Goal: Use online tool/utility

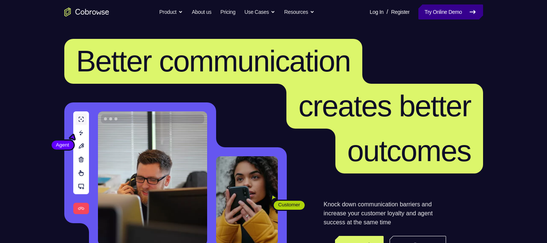
click at [426, 8] on link "Try Online Demo" at bounding box center [450, 11] width 64 height 15
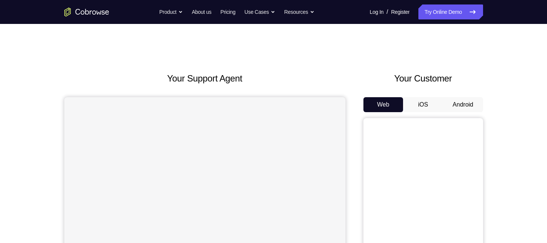
click at [473, 108] on button "Android" at bounding box center [463, 104] width 40 height 15
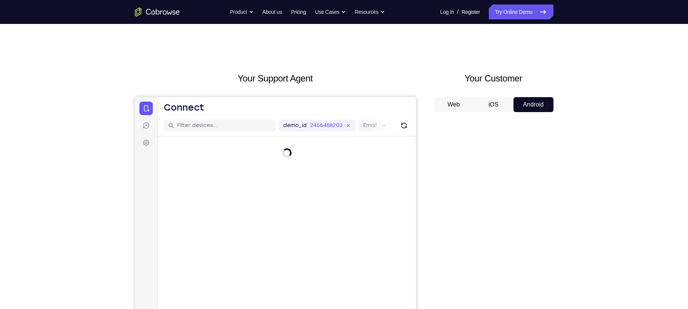
drag, startPoint x: 506, startPoint y: 14, endPoint x: 435, endPoint y: 59, distance: 83.9
click at [435, 59] on div "Your Support Agent Your Customer Web iOS Android Next Steps We’d be happy to gi…" at bounding box center [344, 270] width 478 height 493
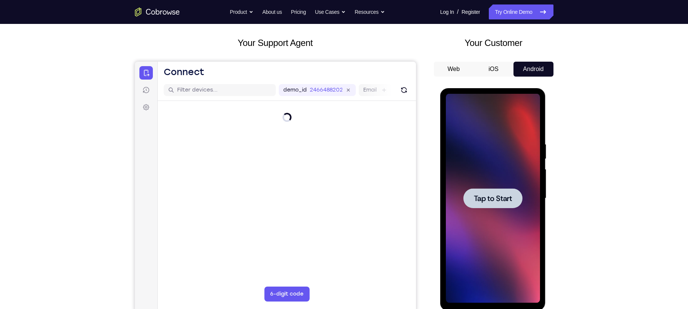
click at [498, 202] on span "Tap to Start" at bounding box center [493, 198] width 38 height 7
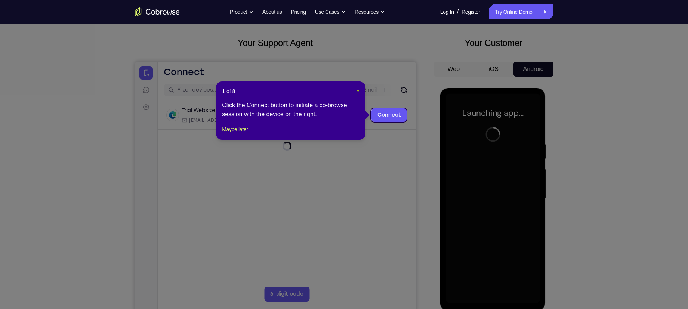
click at [356, 90] on span "×" at bounding box center [357, 91] width 3 height 6
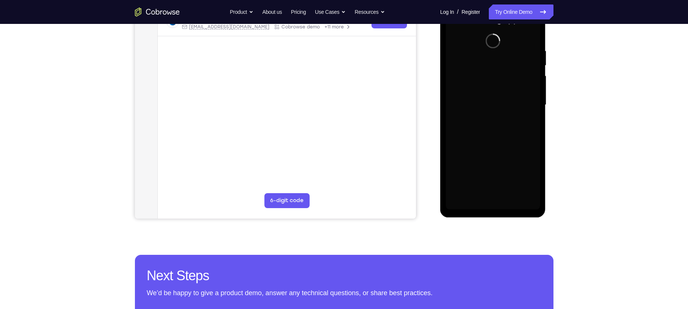
scroll to position [80, 0]
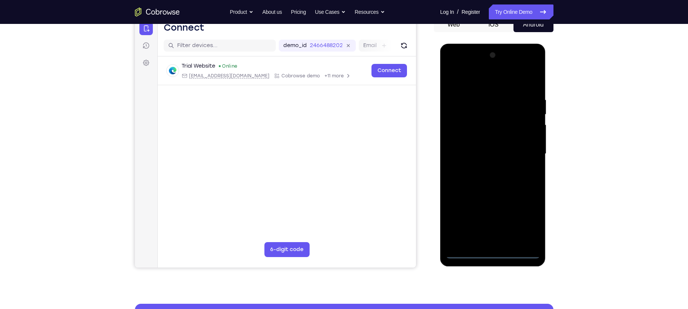
click at [493, 242] on div at bounding box center [493, 153] width 94 height 209
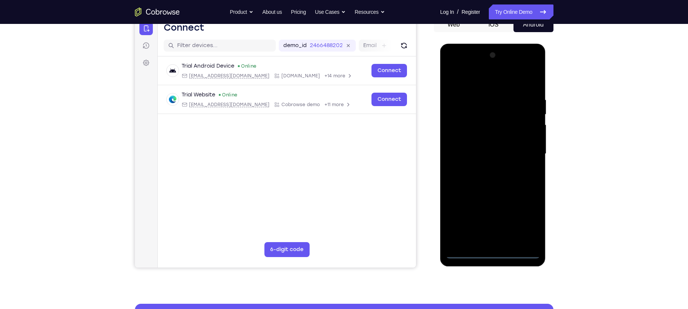
click at [496, 242] on div at bounding box center [493, 153] width 94 height 209
click at [529, 222] on div at bounding box center [493, 153] width 94 height 209
click at [480, 77] on div at bounding box center [493, 153] width 94 height 209
click at [523, 147] on div at bounding box center [493, 153] width 94 height 209
click at [485, 168] on div at bounding box center [493, 153] width 94 height 209
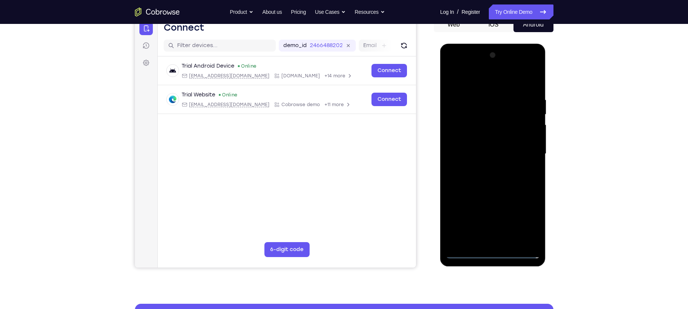
click at [487, 144] on div at bounding box center [493, 153] width 94 height 209
click at [474, 124] on div at bounding box center [493, 153] width 94 height 209
click at [474, 138] on div at bounding box center [493, 153] width 94 height 209
click at [454, 140] on div at bounding box center [493, 153] width 94 height 209
click at [492, 152] on div at bounding box center [493, 153] width 94 height 209
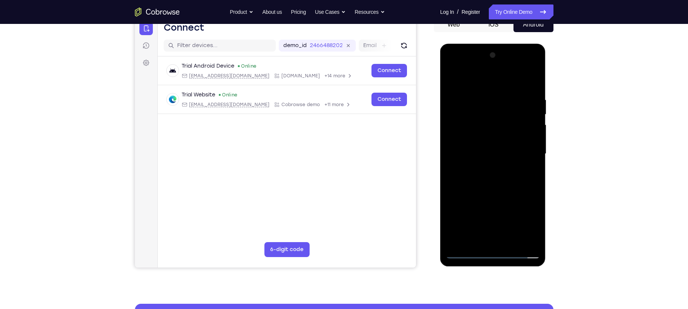
click at [498, 179] on div at bounding box center [493, 153] width 94 height 209
click at [489, 175] on div at bounding box center [493, 153] width 94 height 209
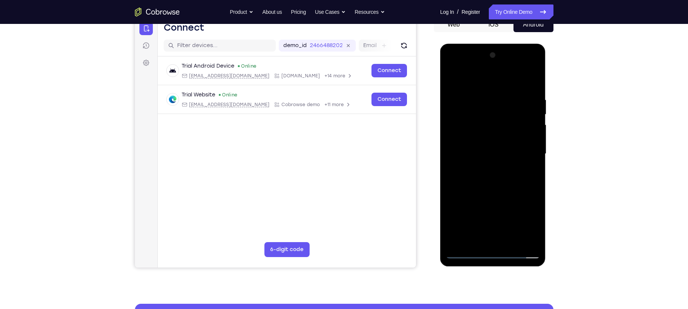
click at [489, 175] on div at bounding box center [493, 153] width 94 height 209
drag, startPoint x: 469, startPoint y: 72, endPoint x: 597, endPoint y: 90, distance: 129.0
click at [546, 90] on html "Online web based iOS Simulators and Android Emulators. Run iPhone, iPad, Mobile…" at bounding box center [493, 156] width 106 height 224
click at [498, 171] on div at bounding box center [493, 153] width 94 height 209
click at [487, 180] on div at bounding box center [493, 153] width 94 height 209
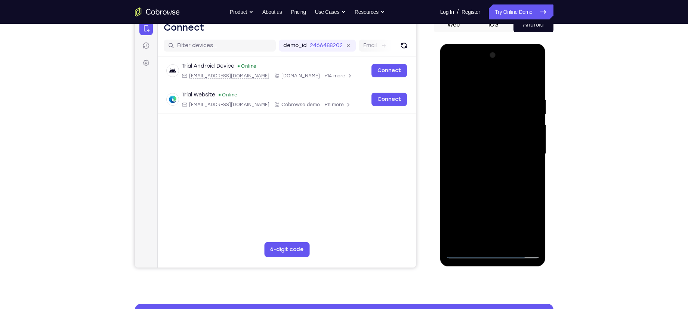
click at [491, 176] on div at bounding box center [493, 153] width 94 height 209
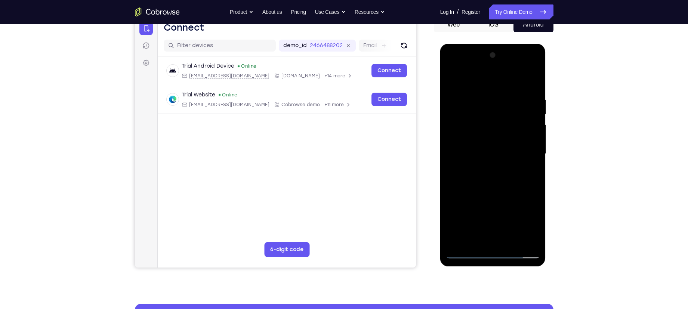
click at [491, 176] on div at bounding box center [493, 153] width 94 height 209
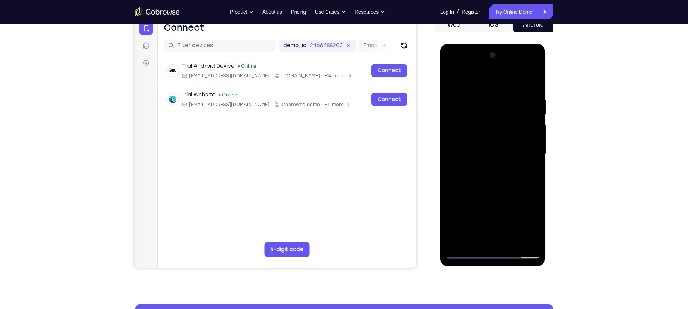
click at [524, 172] on div at bounding box center [493, 153] width 94 height 209
click at [532, 162] on div at bounding box center [493, 153] width 94 height 209
click at [479, 153] on div at bounding box center [493, 153] width 94 height 209
click at [528, 169] on div at bounding box center [493, 153] width 94 height 209
click at [512, 182] on div at bounding box center [493, 153] width 94 height 209
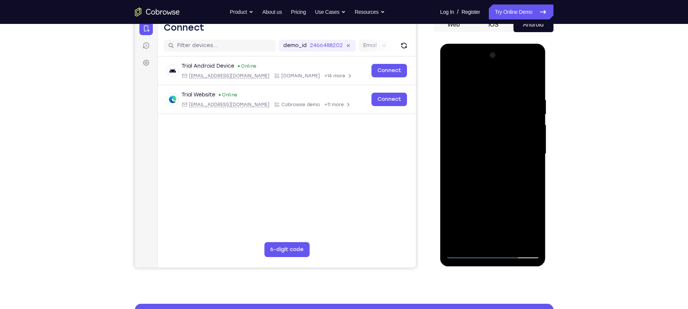
click at [523, 155] on div at bounding box center [493, 153] width 94 height 209
click at [495, 178] on div at bounding box center [493, 153] width 94 height 209
click at [492, 191] on div at bounding box center [493, 153] width 94 height 209
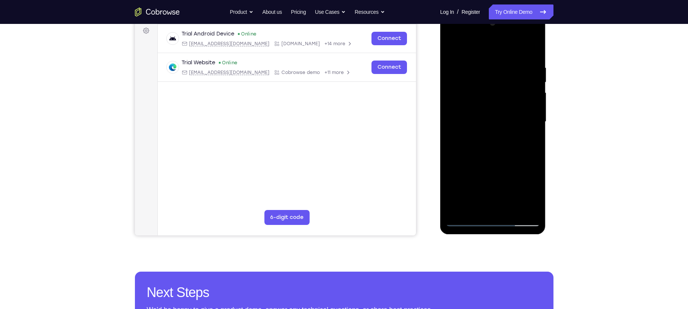
scroll to position [111, 0]
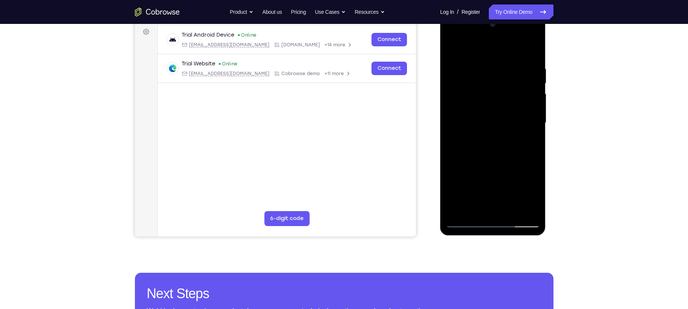
click at [534, 152] on div at bounding box center [493, 122] width 94 height 209
drag, startPoint x: 504, startPoint y: 158, endPoint x: 507, endPoint y: 106, distance: 52.7
click at [507, 106] on div at bounding box center [493, 122] width 94 height 209
drag, startPoint x: 988, startPoint y: 87, endPoint x: 542, endPoint y: 91, distance: 445.8
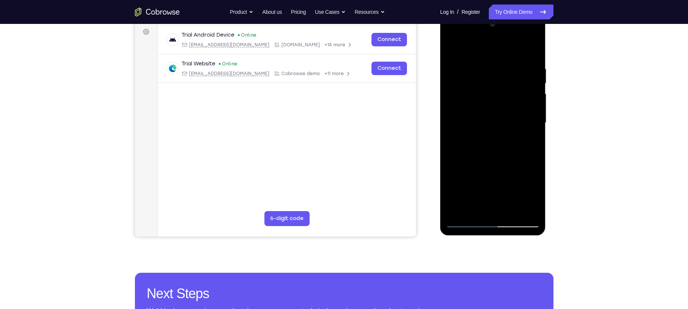
click at [535, 98] on div at bounding box center [493, 122] width 94 height 209
click at [533, 97] on div at bounding box center [493, 122] width 94 height 209
click at [534, 98] on div at bounding box center [493, 122] width 94 height 209
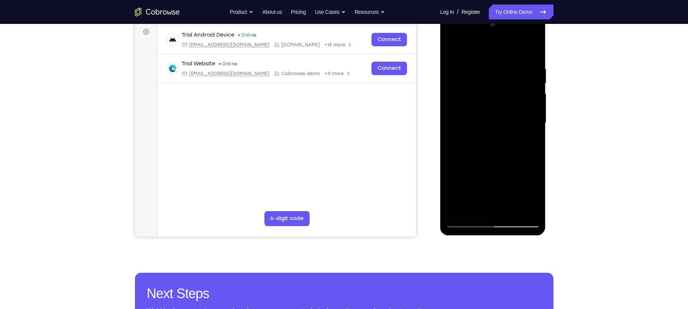
click at [534, 98] on div at bounding box center [493, 122] width 94 height 209
click at [451, 98] on div at bounding box center [493, 122] width 94 height 209
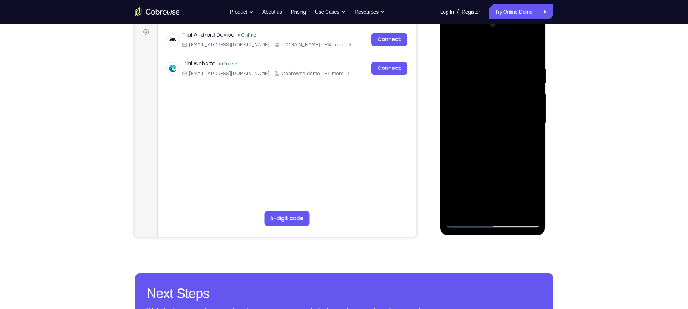
click at [451, 98] on div at bounding box center [493, 122] width 94 height 209
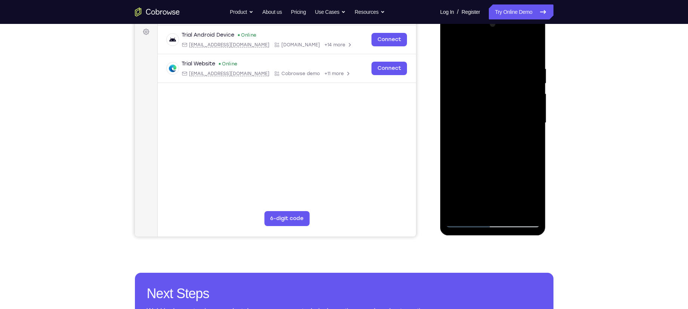
click at [451, 98] on div at bounding box center [493, 122] width 94 height 209
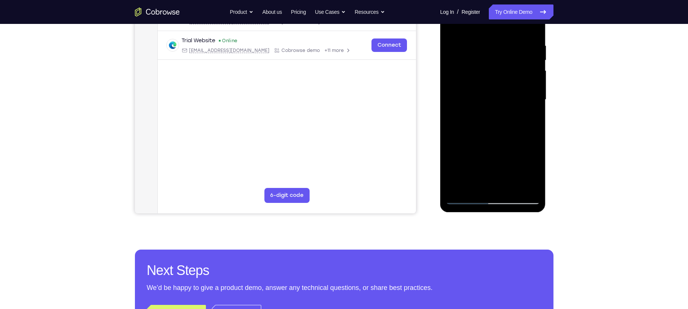
scroll to position [133, 0]
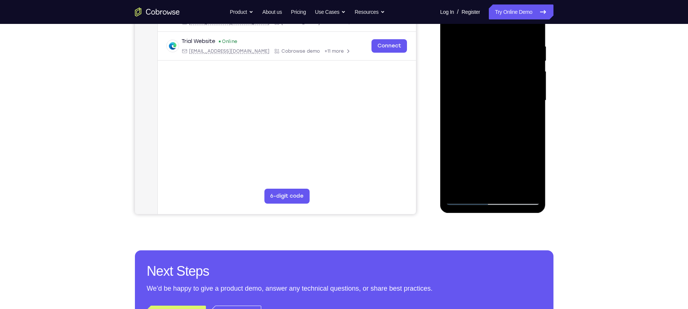
drag, startPoint x: 479, startPoint y: 127, endPoint x: 487, endPoint y: 64, distance: 63.6
click at [487, 64] on div at bounding box center [493, 100] width 94 height 209
drag, startPoint x: 474, startPoint y: 118, endPoint x: 479, endPoint y: 67, distance: 50.7
click at [479, 67] on div at bounding box center [493, 100] width 94 height 209
drag, startPoint x: 486, startPoint y: 99, endPoint x: 470, endPoint y: 152, distance: 55.2
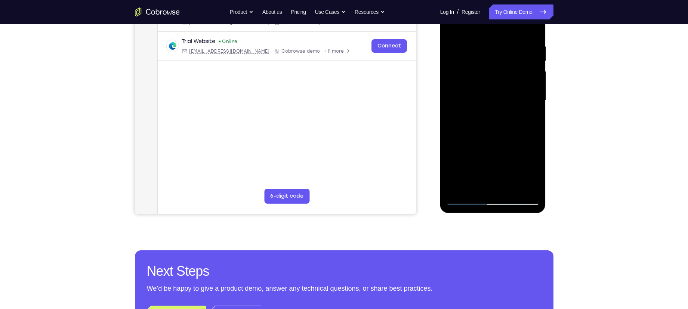
click at [470, 152] on div at bounding box center [493, 100] width 94 height 209
drag, startPoint x: 470, startPoint y: 146, endPoint x: 460, endPoint y: 184, distance: 39.3
click at [460, 184] on div at bounding box center [493, 100] width 94 height 209
click at [534, 95] on div at bounding box center [493, 100] width 94 height 209
click at [534, 94] on div at bounding box center [493, 100] width 94 height 209
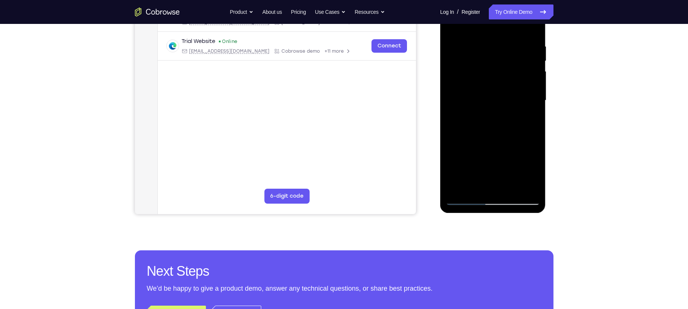
click at [534, 94] on div at bounding box center [493, 100] width 94 height 209
drag, startPoint x: 497, startPoint y: 153, endPoint x: 511, endPoint y: 100, distance: 55.3
click at [511, 100] on div at bounding box center [493, 100] width 94 height 209
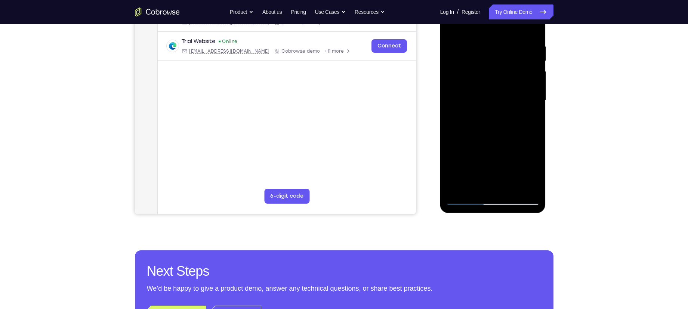
drag, startPoint x: 501, startPoint y: 158, endPoint x: 511, endPoint y: 108, distance: 51.4
click at [511, 108] on div at bounding box center [493, 100] width 94 height 209
drag, startPoint x: 492, startPoint y: 160, endPoint x: 505, endPoint y: 118, distance: 43.6
click at [503, 122] on div at bounding box center [493, 100] width 94 height 209
drag, startPoint x: 489, startPoint y: 157, endPoint x: 505, endPoint y: 82, distance: 75.9
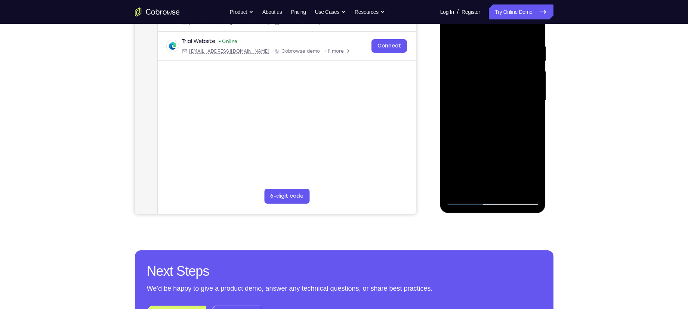
click at [505, 82] on div at bounding box center [493, 100] width 94 height 209
drag, startPoint x: 488, startPoint y: 164, endPoint x: 497, endPoint y: 108, distance: 57.6
click at [497, 108] on div at bounding box center [493, 100] width 94 height 209
click at [532, 105] on div at bounding box center [493, 100] width 94 height 209
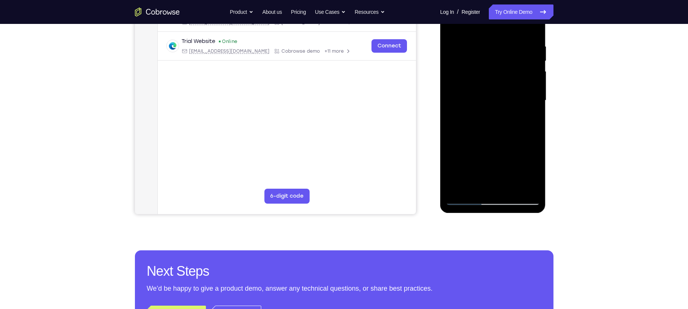
click at [532, 105] on div at bounding box center [493, 100] width 94 height 209
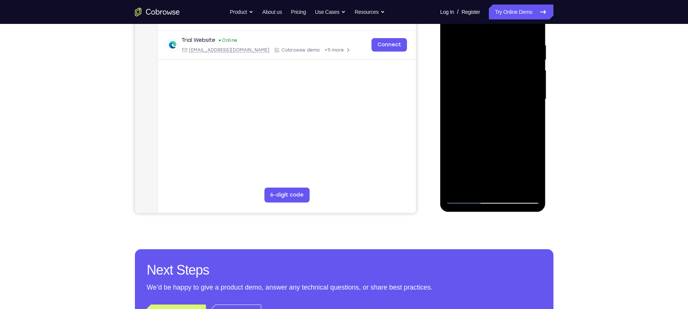
scroll to position [129, 0]
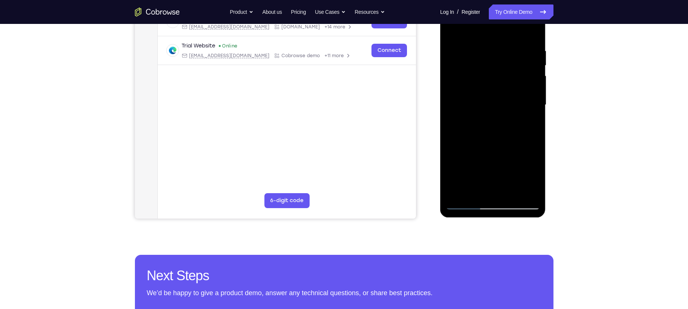
click at [535, 110] on div at bounding box center [493, 104] width 94 height 209
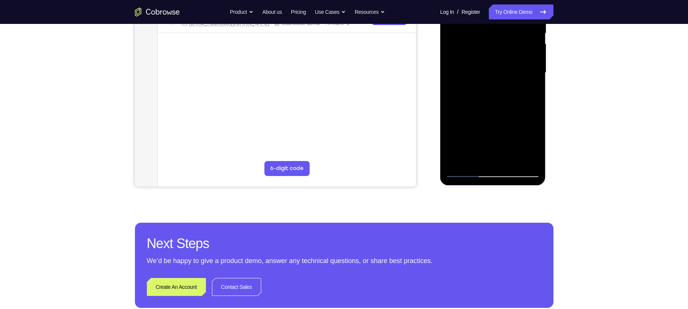
click at [475, 160] on div at bounding box center [493, 72] width 94 height 209
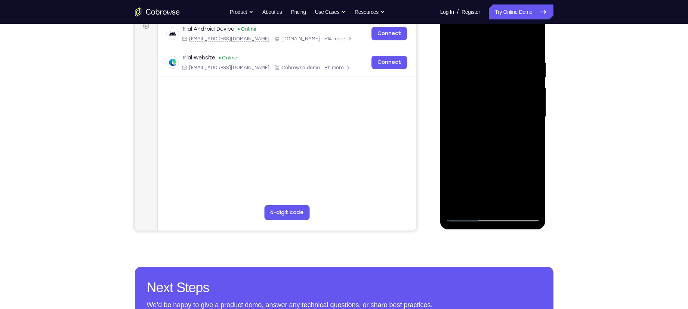
scroll to position [95, 0]
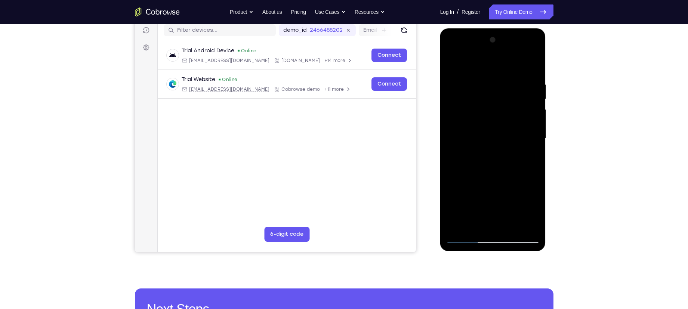
click at [478, 64] on div at bounding box center [493, 138] width 94 height 209
click at [533, 89] on div at bounding box center [493, 138] width 94 height 209
click at [457, 172] on div at bounding box center [493, 138] width 94 height 209
click at [481, 172] on div at bounding box center [493, 138] width 94 height 209
drag, startPoint x: 467, startPoint y: 148, endPoint x: 465, endPoint y: 162, distance: 14.3
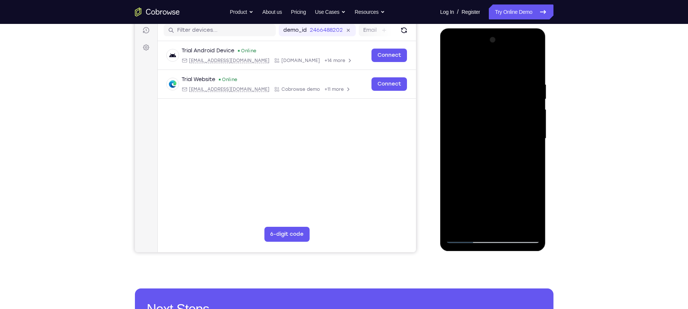
click at [465, 162] on div at bounding box center [493, 138] width 94 height 209
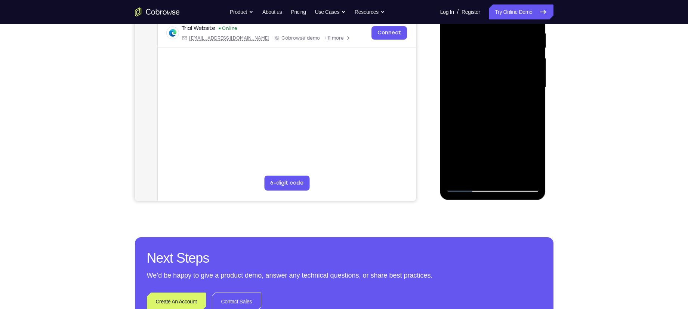
scroll to position [149, 0]
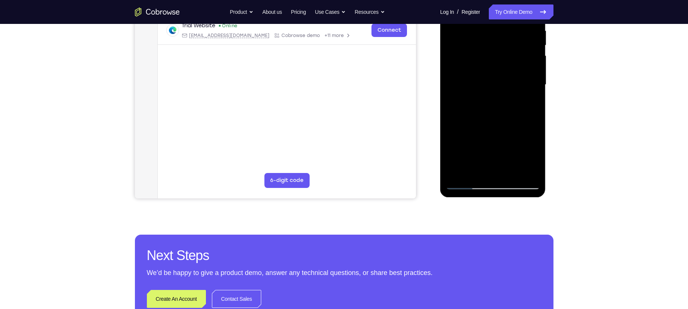
click at [476, 173] on div at bounding box center [493, 84] width 94 height 209
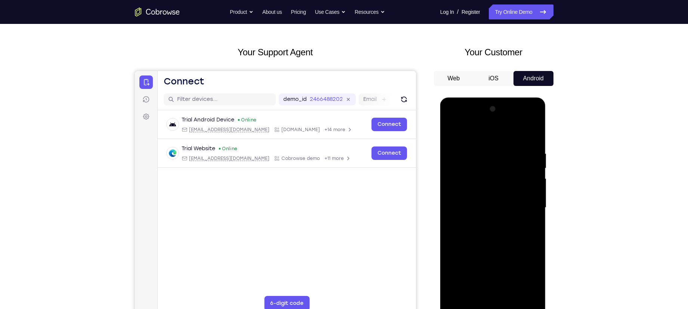
scroll to position [21, 0]
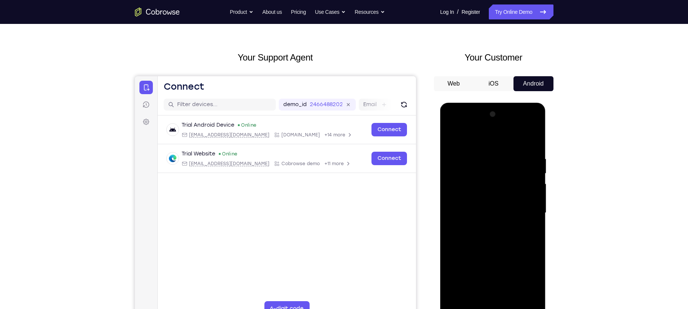
click at [481, 135] on div at bounding box center [493, 212] width 94 height 209
click at [453, 172] on div at bounding box center [493, 212] width 94 height 209
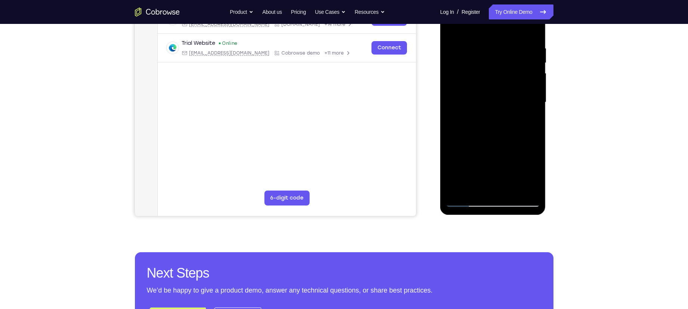
scroll to position [74, 0]
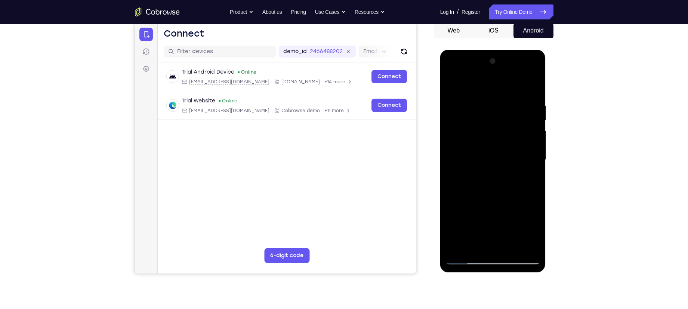
click at [495, 158] on div at bounding box center [493, 159] width 94 height 209
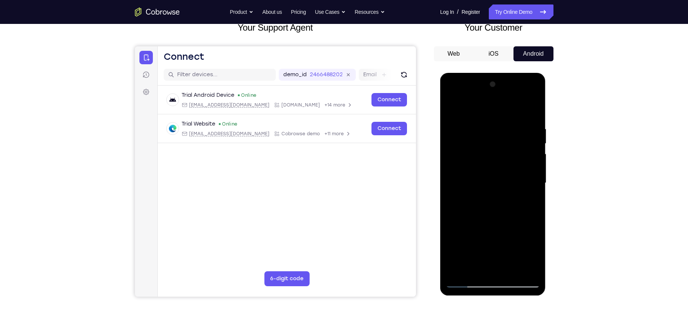
scroll to position [48, 0]
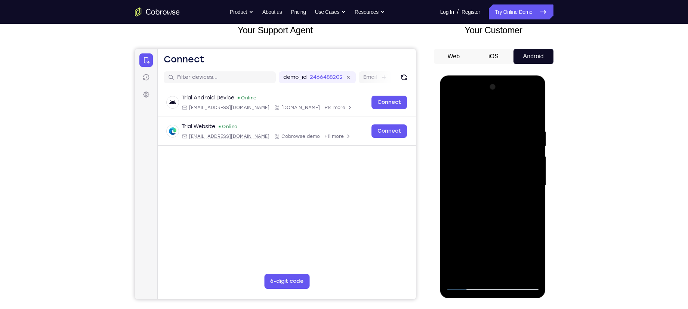
click at [470, 112] on div at bounding box center [493, 185] width 94 height 209
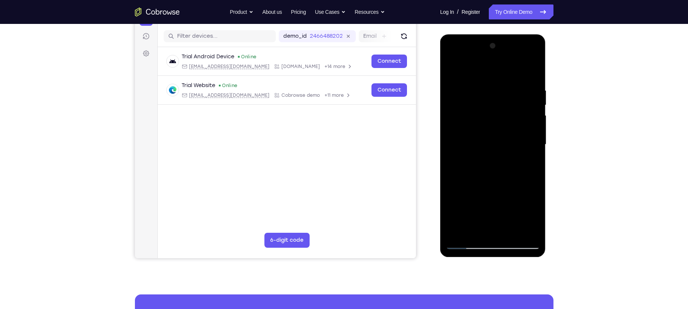
scroll to position [91, 0]
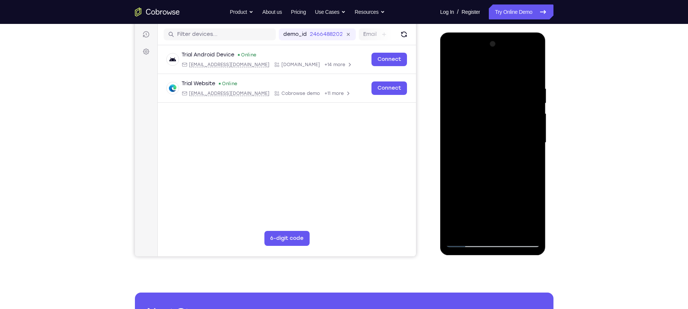
drag, startPoint x: 477, startPoint y: 160, endPoint x: 476, endPoint y: 128, distance: 32.2
click at [476, 128] on div at bounding box center [493, 142] width 94 height 209
click at [461, 161] on div at bounding box center [493, 142] width 94 height 209
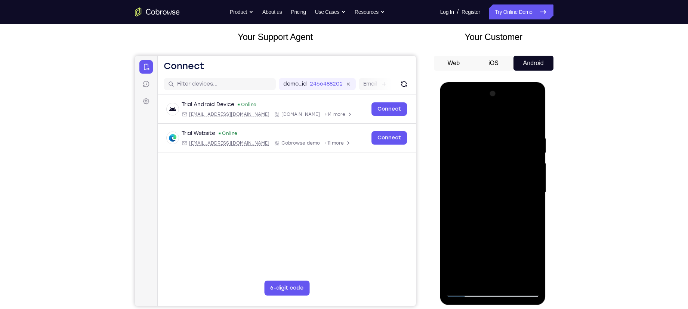
scroll to position [41, 0]
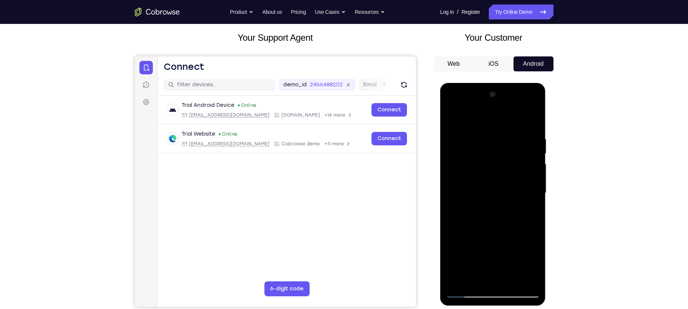
drag, startPoint x: 480, startPoint y: 166, endPoint x: 476, endPoint y: 183, distance: 18.5
click at [476, 183] on div at bounding box center [493, 193] width 94 height 209
drag, startPoint x: 495, startPoint y: 169, endPoint x: 492, endPoint y: 183, distance: 14.7
click at [492, 183] on div at bounding box center [493, 193] width 94 height 209
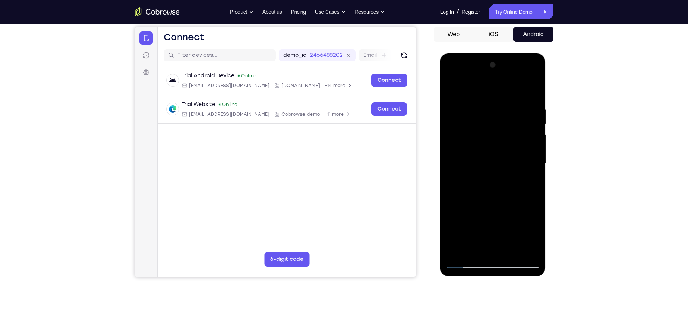
scroll to position [70, 0]
click at [534, 152] on div at bounding box center [493, 163] width 94 height 209
click at [533, 152] on div at bounding box center [493, 163] width 94 height 209
click at [452, 154] on div at bounding box center [493, 163] width 94 height 209
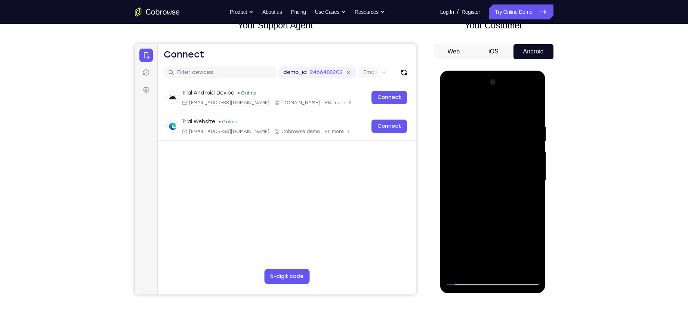
scroll to position [69, 0]
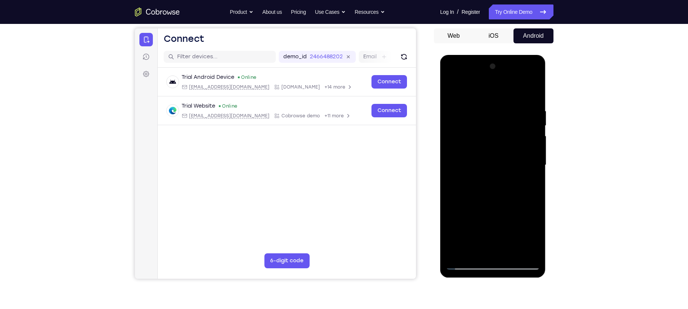
click at [536, 155] on div at bounding box center [493, 165] width 94 height 209
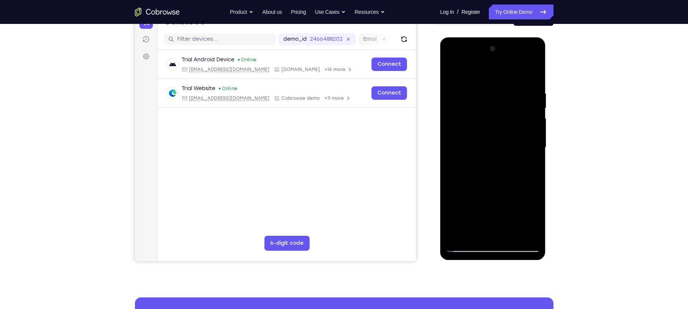
scroll to position [87, 0]
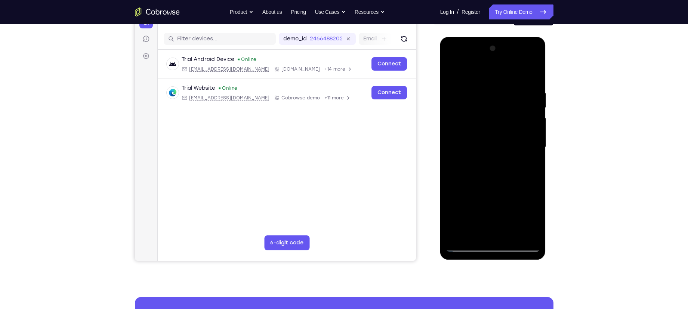
click at [534, 138] on div at bounding box center [493, 147] width 94 height 209
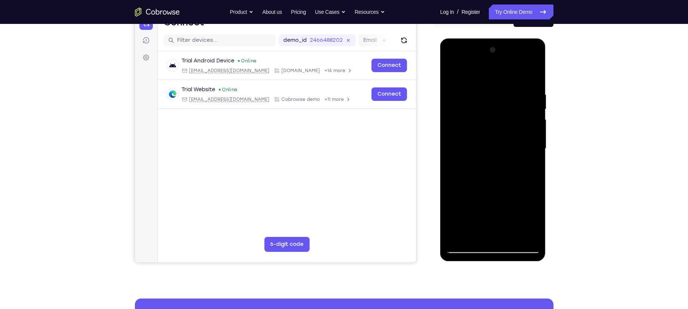
scroll to position [81, 0]
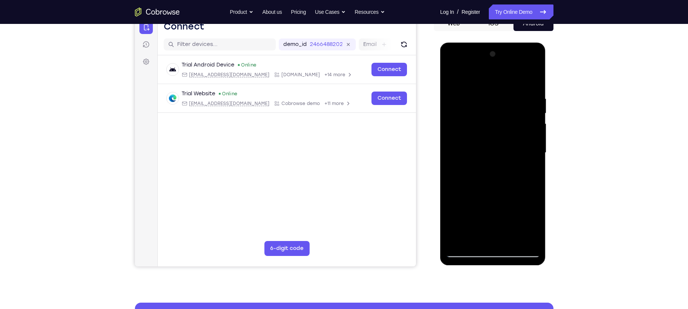
click at [449, 142] on div at bounding box center [493, 152] width 94 height 209
click at [451, 142] on div at bounding box center [493, 152] width 94 height 209
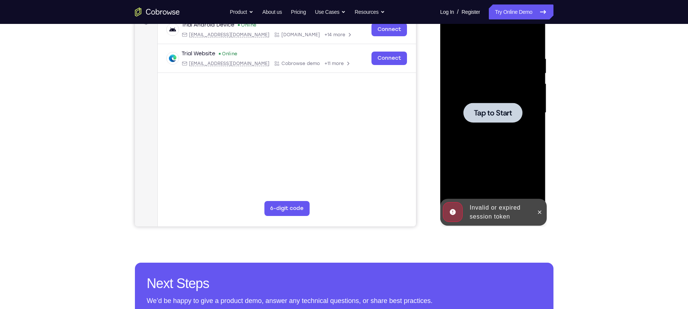
scroll to position [100, 0]
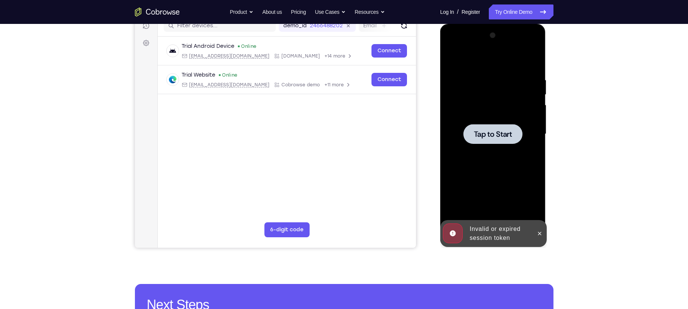
click at [488, 133] on span "Tap to Start" at bounding box center [493, 133] width 38 height 7
click at [542, 232] on icon at bounding box center [540, 234] width 6 height 6
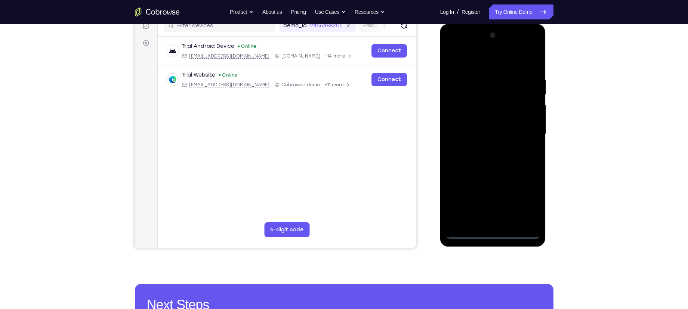
click at [493, 231] on div at bounding box center [493, 134] width 94 height 209
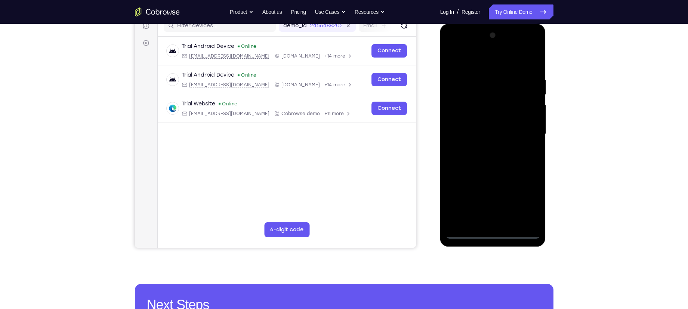
click at [526, 195] on div at bounding box center [493, 134] width 94 height 209
click at [471, 63] on div at bounding box center [493, 134] width 94 height 209
click at [524, 130] on div at bounding box center [493, 134] width 94 height 209
click at [484, 149] on div at bounding box center [493, 134] width 94 height 209
click at [460, 127] on div at bounding box center [493, 134] width 94 height 209
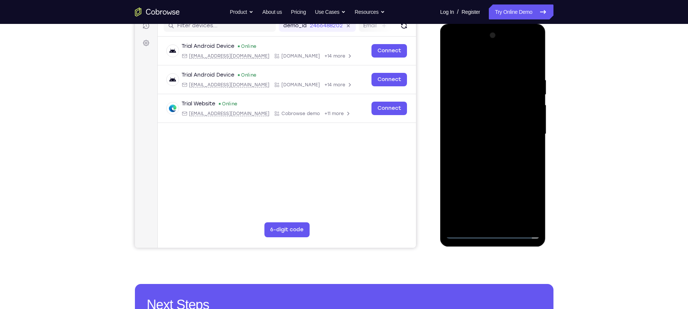
click at [481, 118] on div at bounding box center [493, 134] width 94 height 209
click at [488, 138] on div at bounding box center [493, 134] width 94 height 209
click at [513, 159] on div at bounding box center [493, 134] width 94 height 209
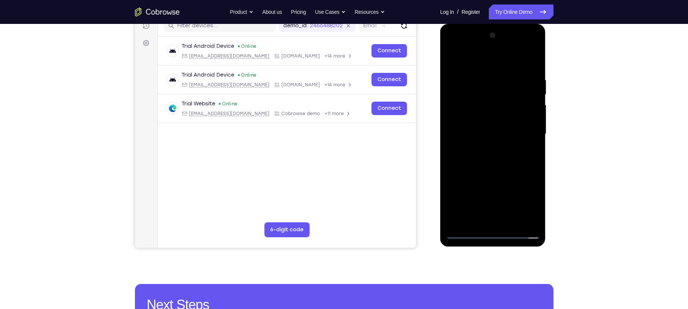
click at [482, 148] on div at bounding box center [493, 134] width 94 height 209
click at [498, 153] on div at bounding box center [493, 134] width 94 height 209
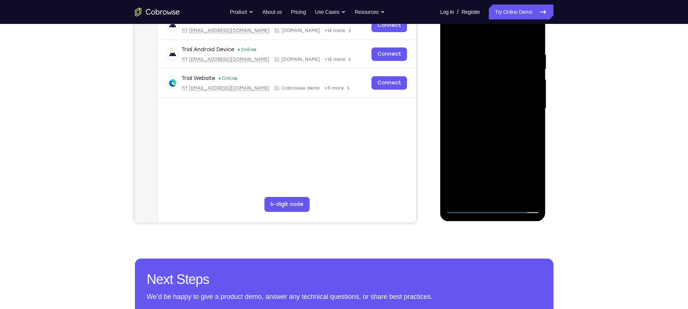
scroll to position [126, 0]
click at [486, 90] on div at bounding box center [493, 108] width 94 height 209
click at [487, 105] on div at bounding box center [493, 108] width 94 height 209
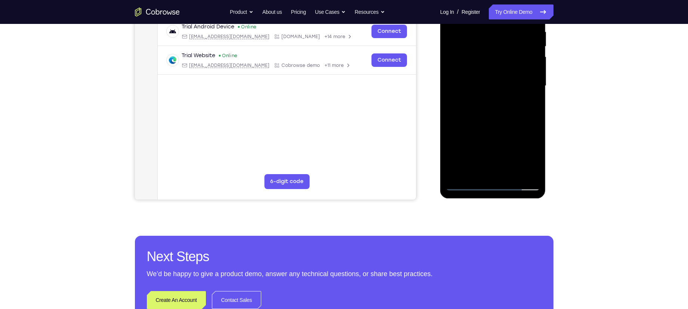
click at [498, 122] on div at bounding box center [493, 85] width 94 height 209
click at [473, 174] on div at bounding box center [493, 85] width 94 height 209
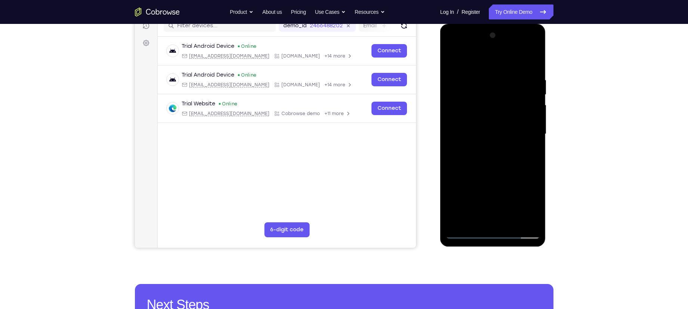
scroll to position [99, 0]
click at [475, 56] on div at bounding box center [493, 134] width 94 height 209
click at [454, 95] on div at bounding box center [493, 134] width 94 height 209
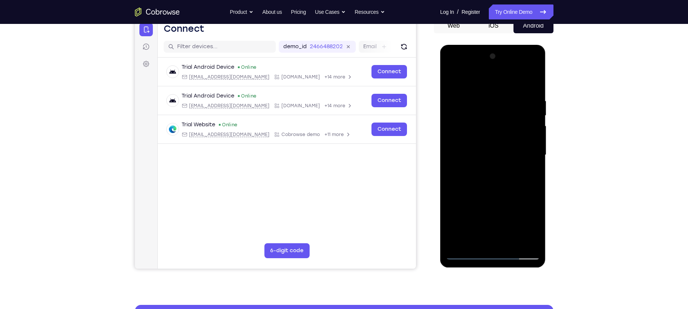
scroll to position [73, 0]
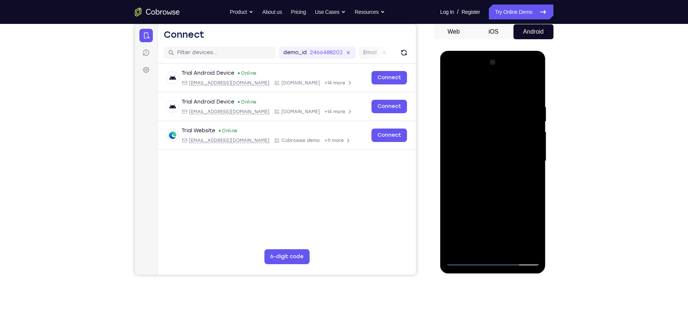
click at [465, 86] on div at bounding box center [493, 160] width 94 height 209
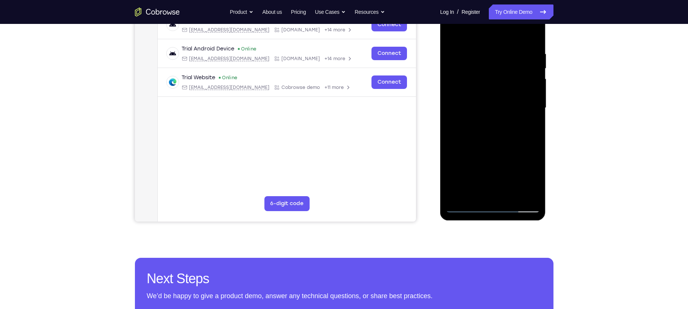
scroll to position [132, 0]
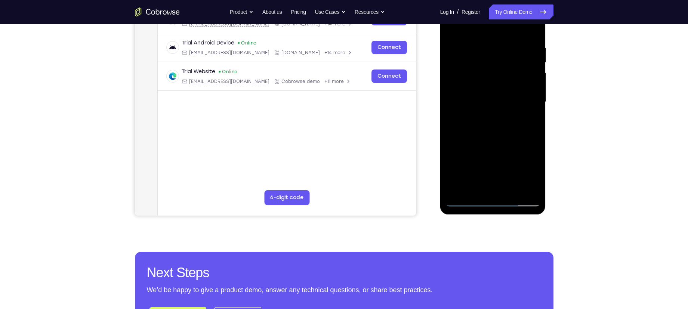
click at [458, 150] on div at bounding box center [493, 101] width 94 height 209
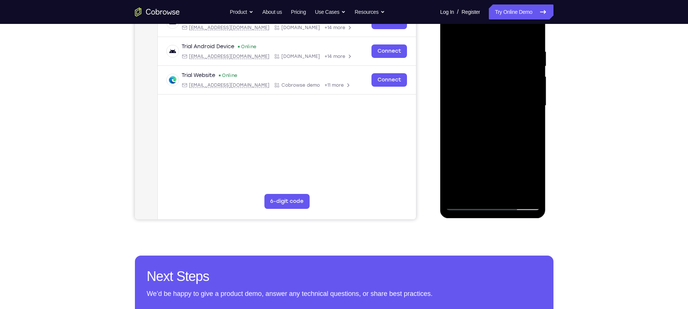
click at [537, 96] on div at bounding box center [493, 105] width 94 height 209
click at [535, 96] on div at bounding box center [493, 105] width 94 height 209
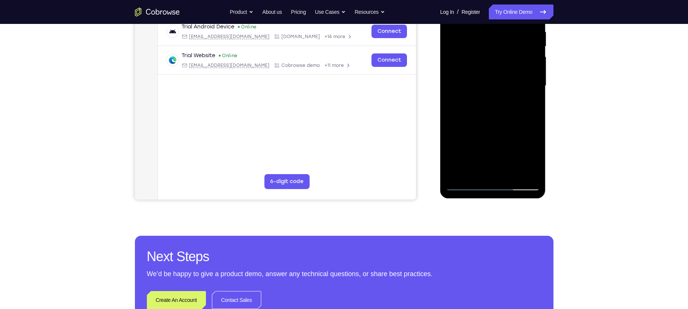
scroll to position [148, 0]
click at [532, 194] on div at bounding box center [493, 87] width 106 height 223
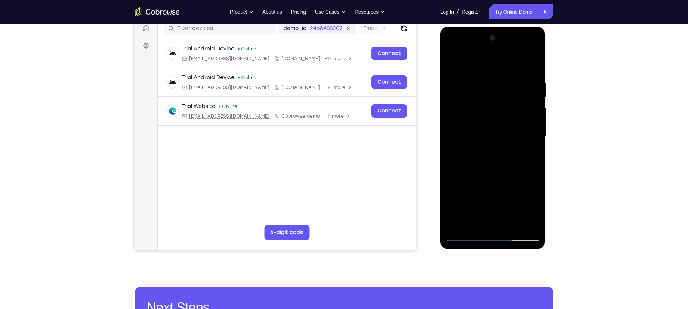
click at [452, 126] on div at bounding box center [493, 136] width 94 height 209
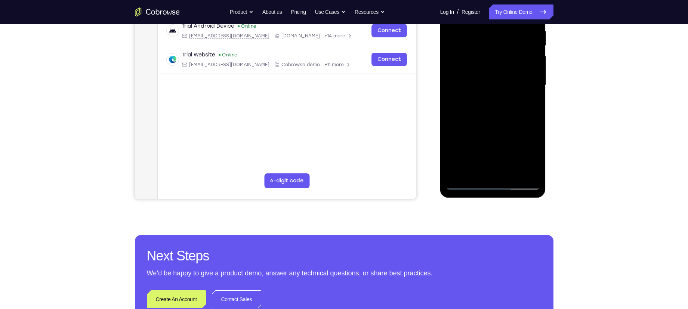
click at [466, 186] on div at bounding box center [493, 85] width 94 height 209
click at [484, 77] on div at bounding box center [493, 85] width 94 height 209
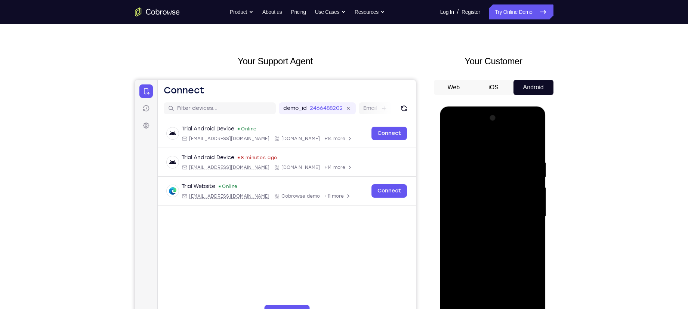
scroll to position [14, 0]
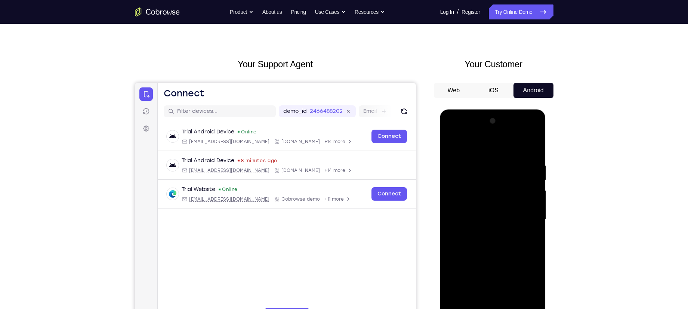
click at [532, 124] on div at bounding box center [493, 219] width 94 height 209
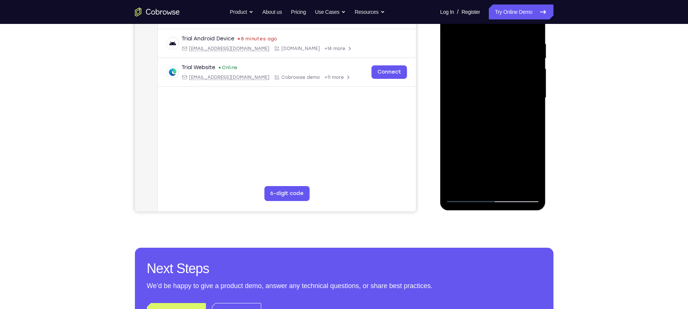
scroll to position [147, 0]
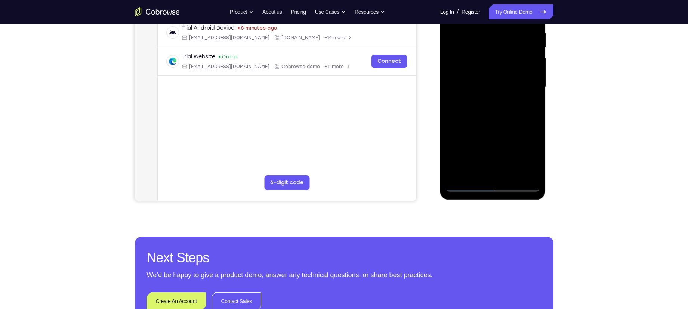
click at [464, 138] on div at bounding box center [493, 86] width 94 height 209
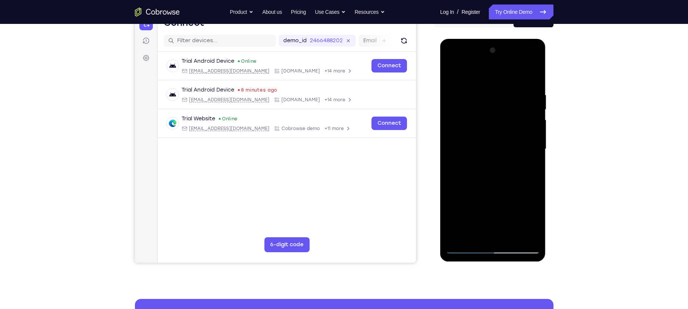
scroll to position [84, 0]
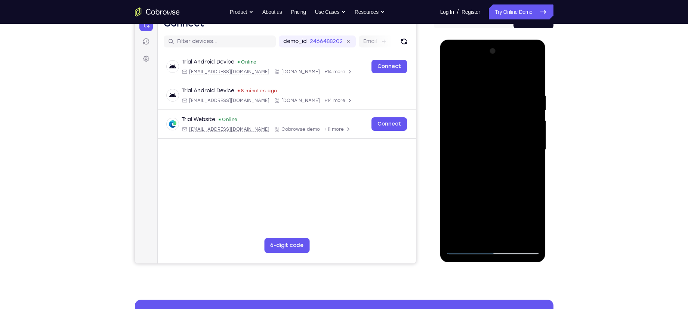
click at [535, 140] on div at bounding box center [493, 149] width 94 height 209
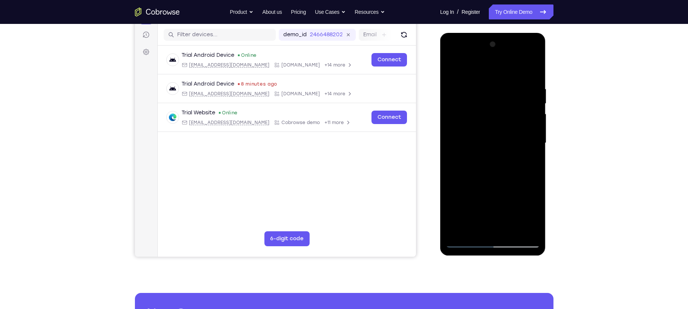
scroll to position [91, 0]
click at [535, 129] on div at bounding box center [493, 142] width 94 height 209
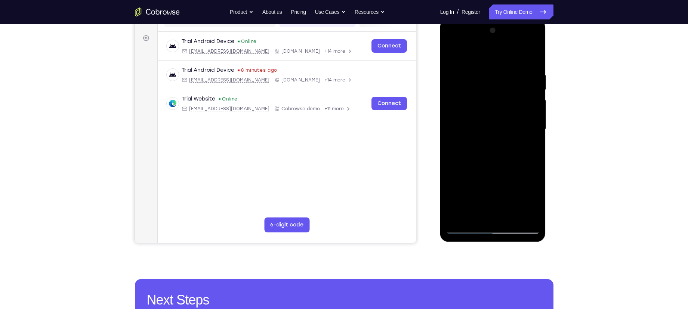
scroll to position [104, 0]
click at [535, 117] on div at bounding box center [493, 129] width 94 height 209
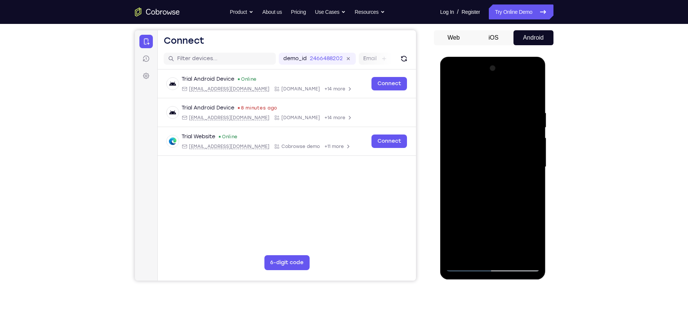
scroll to position [67, 0]
click at [515, 15] on link "Try Online Demo" at bounding box center [521, 11] width 64 height 15
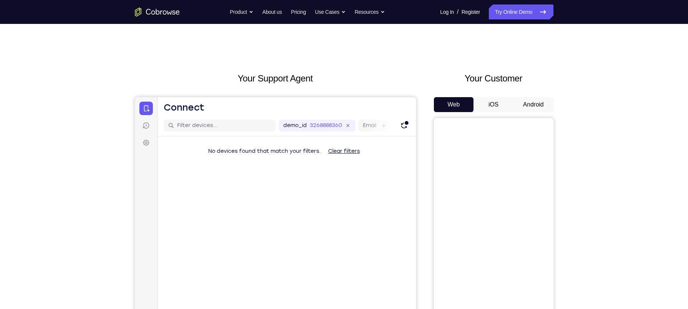
click at [540, 105] on button "Android" at bounding box center [533, 104] width 40 height 15
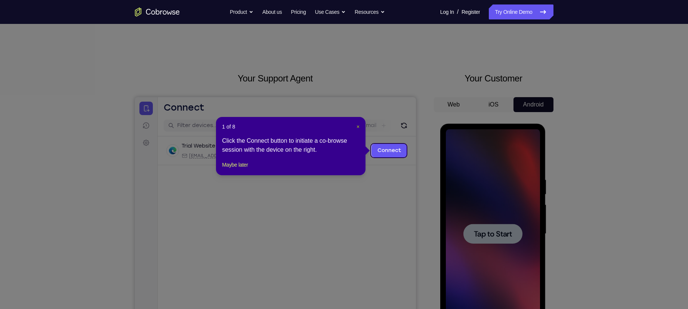
click at [358, 126] on span "×" at bounding box center [357, 127] width 3 height 6
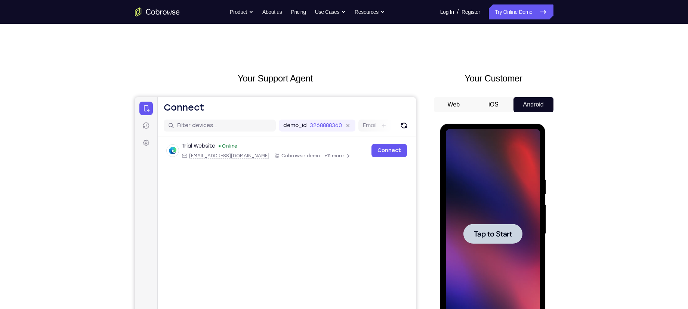
click at [504, 226] on div at bounding box center [492, 234] width 59 height 20
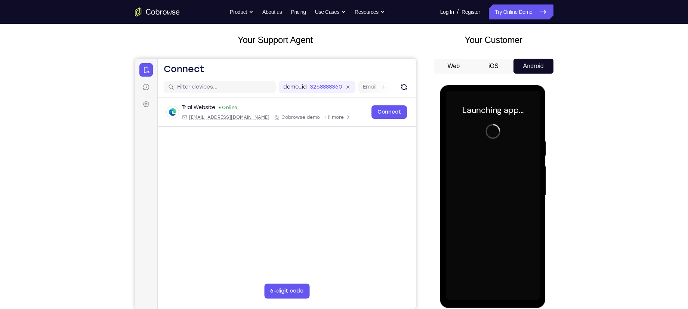
scroll to position [38, 0]
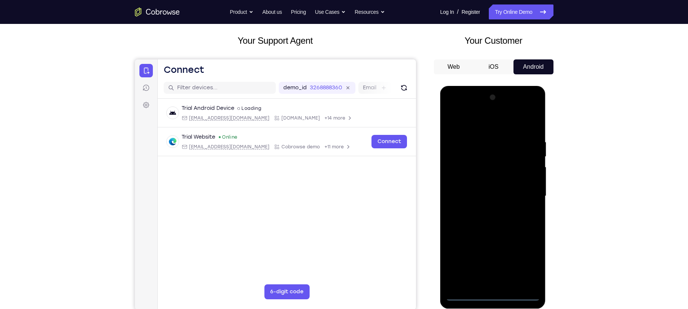
click at [494, 295] on div at bounding box center [493, 196] width 94 height 209
click at [526, 262] on div at bounding box center [493, 196] width 94 height 209
click at [470, 124] on div at bounding box center [493, 196] width 94 height 209
click at [523, 194] on div at bounding box center [493, 196] width 94 height 209
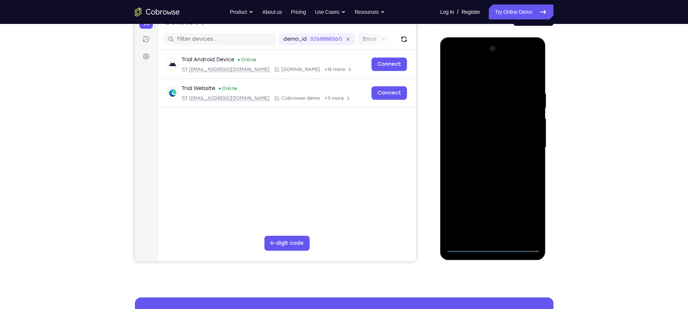
scroll to position [87, 0]
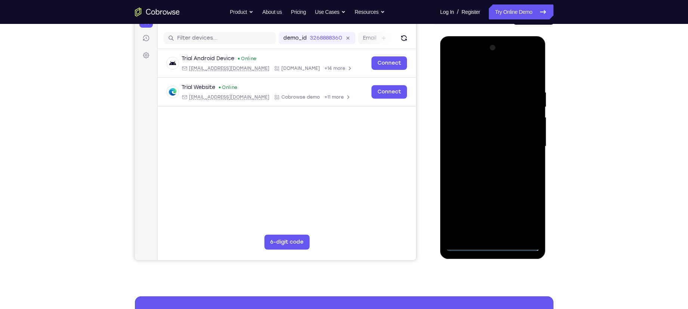
click at [487, 160] on div at bounding box center [493, 146] width 94 height 209
click at [491, 142] on div at bounding box center [493, 146] width 94 height 209
click at [489, 133] on div at bounding box center [493, 146] width 94 height 209
click at [481, 142] on div at bounding box center [493, 146] width 94 height 209
click at [482, 146] on div at bounding box center [493, 146] width 94 height 209
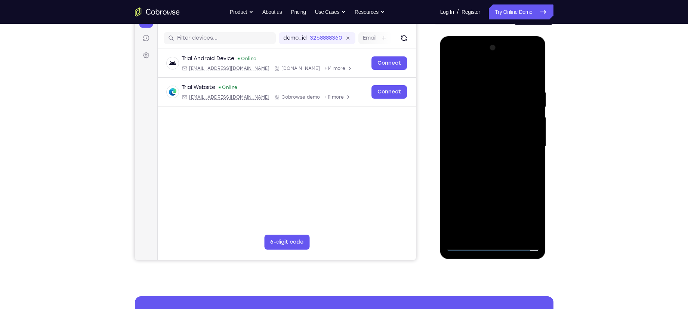
click at [487, 146] on div at bounding box center [493, 146] width 94 height 209
click at [492, 170] on div at bounding box center [493, 146] width 94 height 209
click at [489, 172] on div at bounding box center [493, 146] width 94 height 209
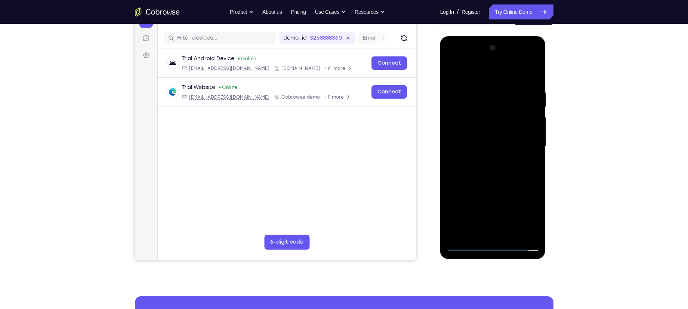
click at [490, 173] on div at bounding box center [493, 146] width 94 height 209
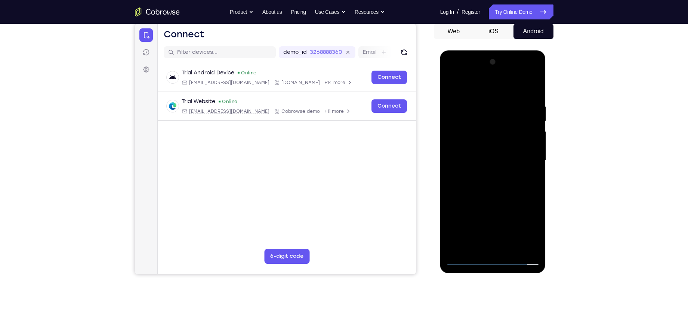
scroll to position [73, 0]
click at [486, 193] on div at bounding box center [493, 160] width 94 height 209
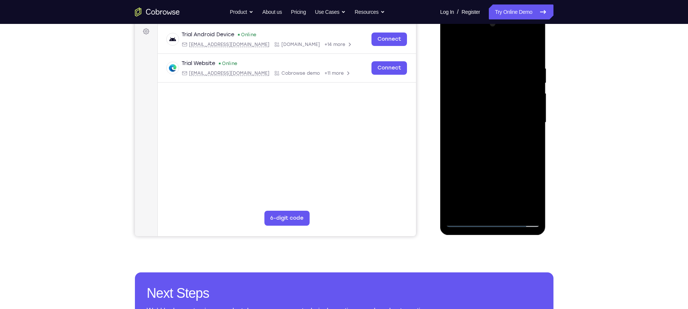
scroll to position [112, 0]
click at [494, 141] on div at bounding box center [493, 122] width 94 height 209
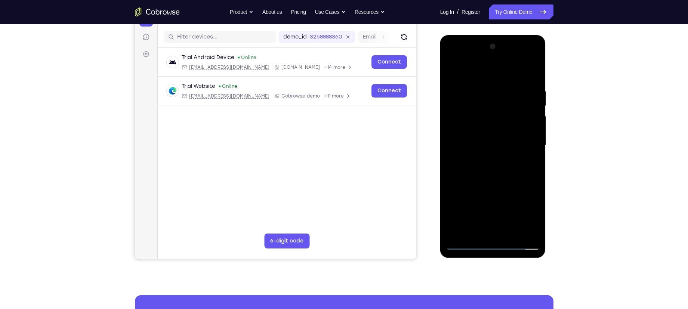
scroll to position [87, 0]
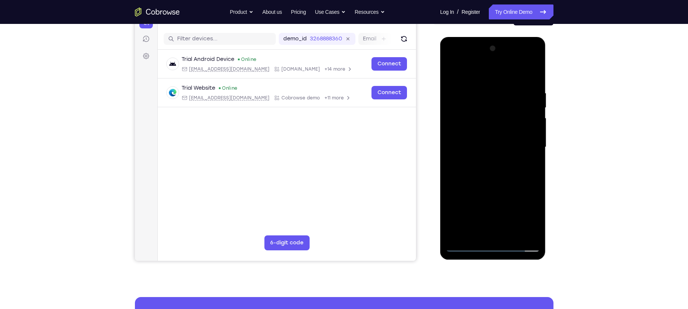
click at [493, 127] on div at bounding box center [493, 147] width 94 height 209
click at [502, 179] on div at bounding box center [493, 147] width 94 height 209
click at [529, 124] on div at bounding box center [493, 147] width 94 height 209
click at [509, 140] on div at bounding box center [493, 147] width 94 height 209
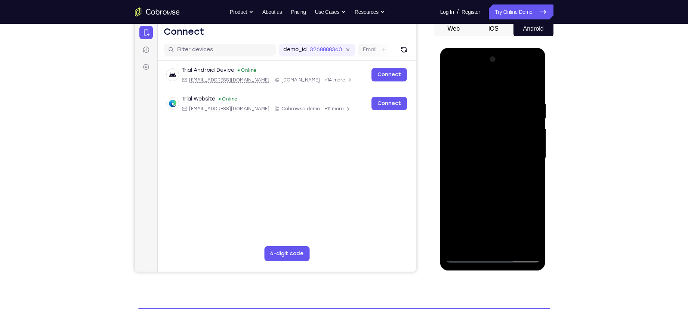
scroll to position [75, 0]
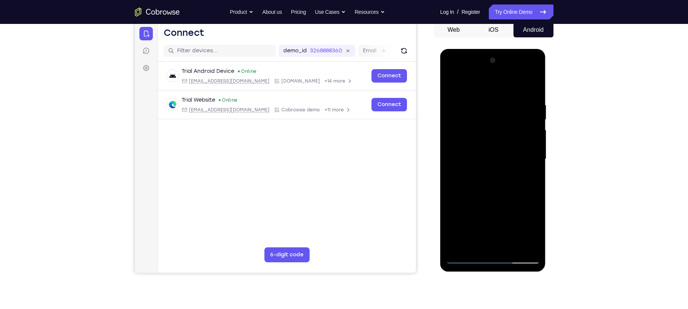
click at [485, 99] on div at bounding box center [493, 159] width 94 height 209
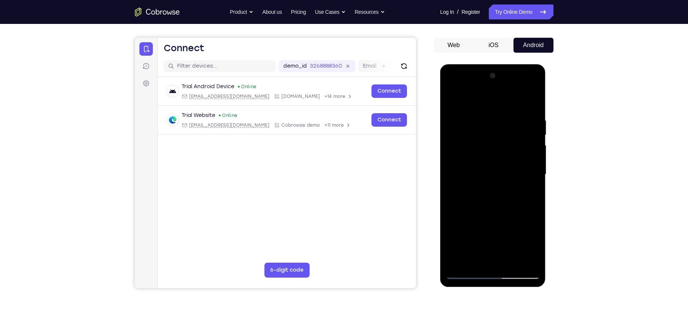
scroll to position [56, 0]
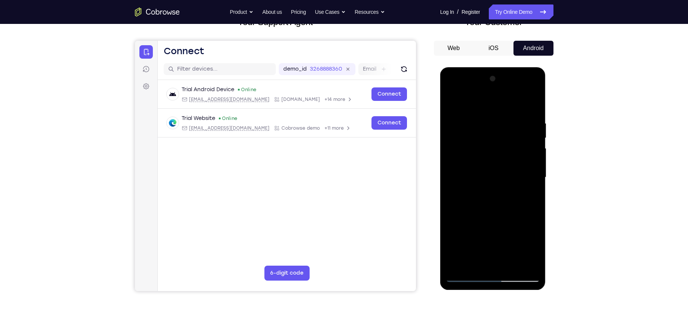
click at [531, 104] on div at bounding box center [493, 177] width 94 height 209
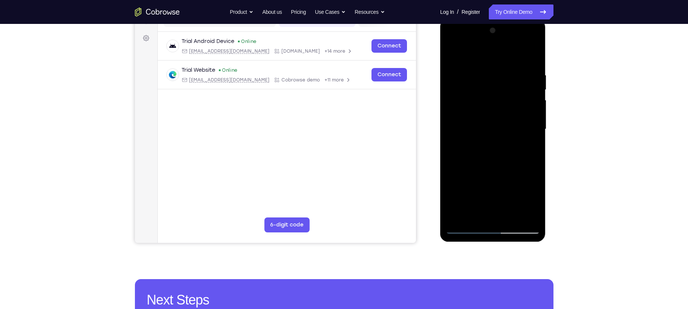
click at [473, 217] on div at bounding box center [493, 129] width 94 height 209
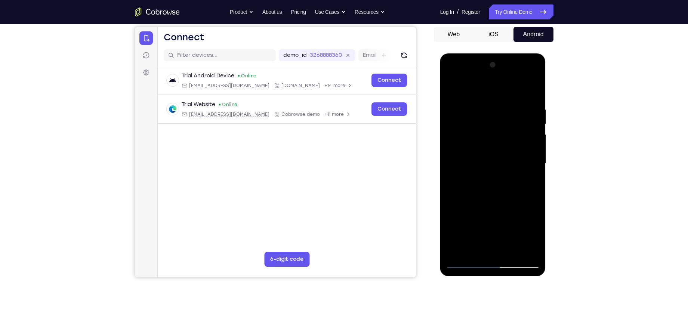
click at [475, 91] on div at bounding box center [493, 163] width 94 height 209
click at [533, 123] on div at bounding box center [493, 163] width 94 height 209
click at [461, 166] on div at bounding box center [493, 163] width 94 height 209
click at [454, 164] on div at bounding box center [493, 163] width 94 height 209
click at [470, 164] on div at bounding box center [493, 163] width 94 height 209
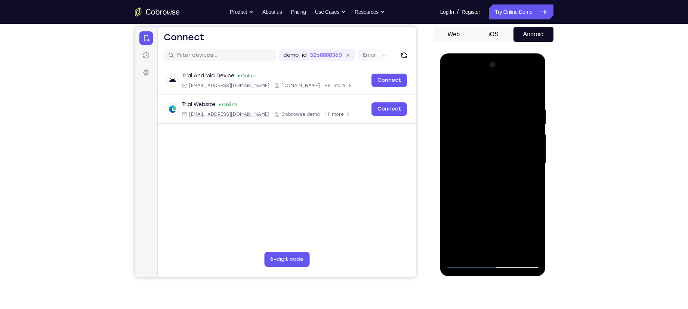
scroll to position [30, 0]
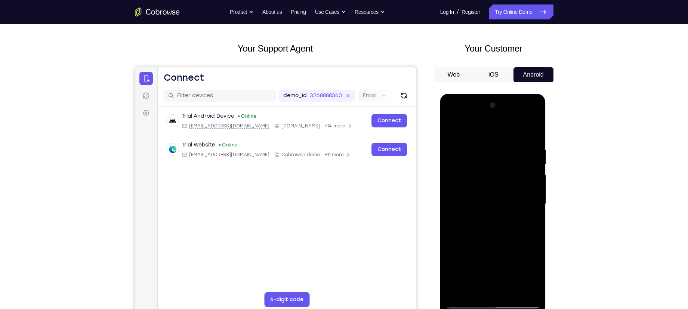
click at [452, 129] on div at bounding box center [493, 203] width 94 height 209
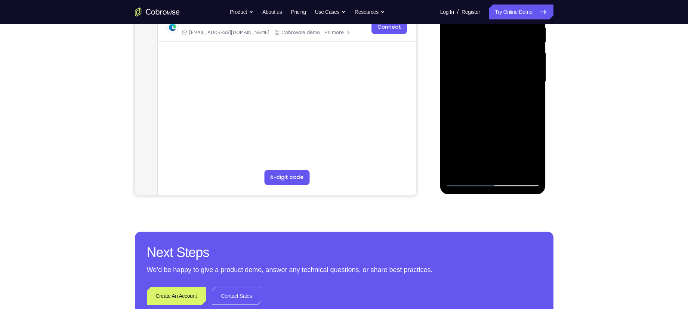
scroll to position [153, 0]
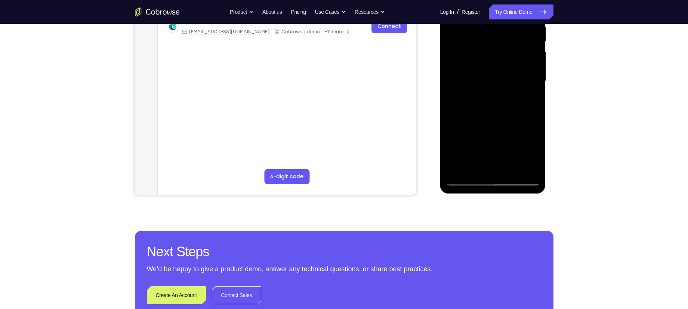
click at [521, 154] on div at bounding box center [493, 80] width 94 height 209
click at [472, 127] on div at bounding box center [493, 80] width 94 height 209
click at [479, 127] on div at bounding box center [493, 80] width 94 height 209
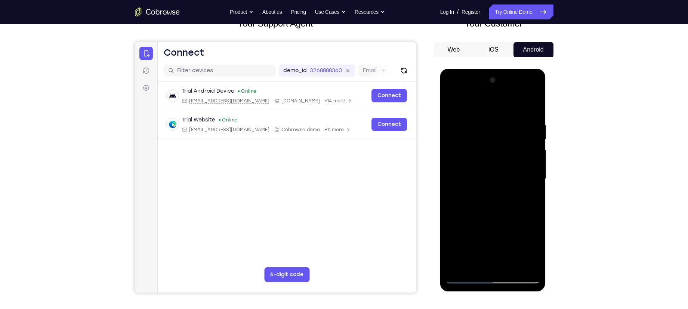
scroll to position [55, 0]
click at [452, 173] on div at bounding box center [493, 178] width 94 height 209
click at [452, 102] on div at bounding box center [493, 178] width 94 height 209
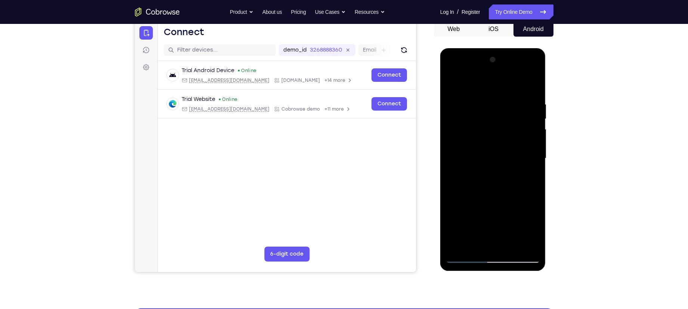
scroll to position [76, 0]
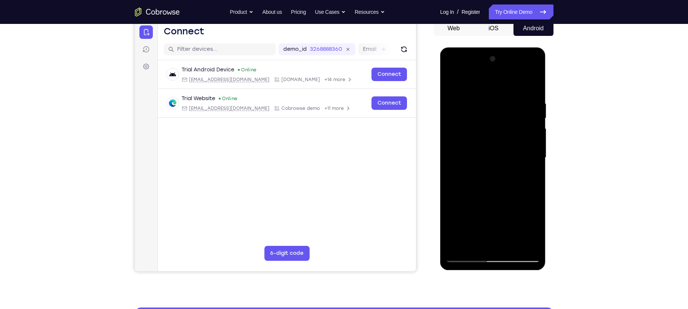
click at [454, 135] on div at bounding box center [493, 157] width 94 height 209
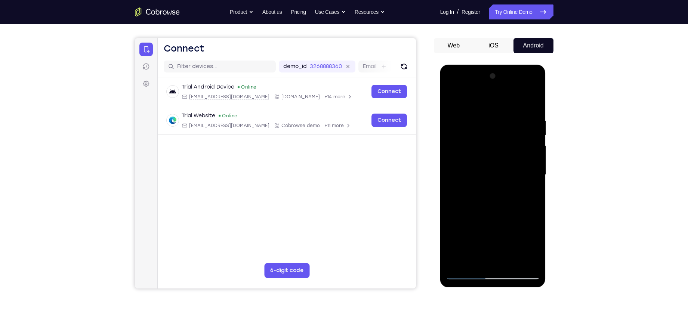
scroll to position [57, 0]
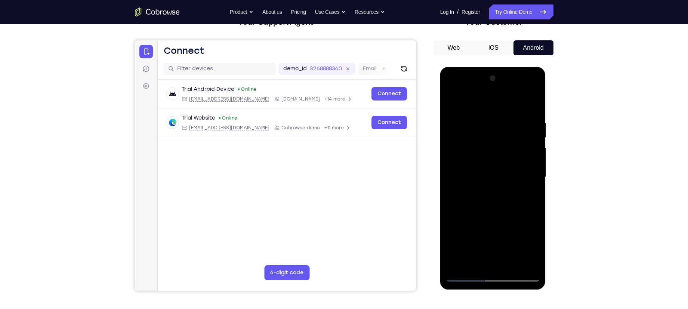
click at [492, 128] on div at bounding box center [493, 176] width 94 height 209
click at [452, 102] on div at bounding box center [493, 176] width 94 height 209
click at [455, 130] on div at bounding box center [493, 176] width 94 height 209
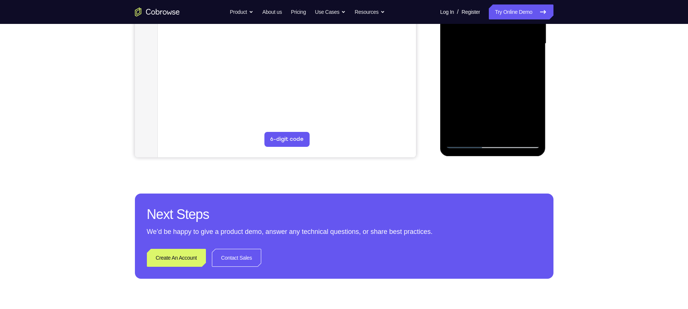
scroll to position [197, 0]
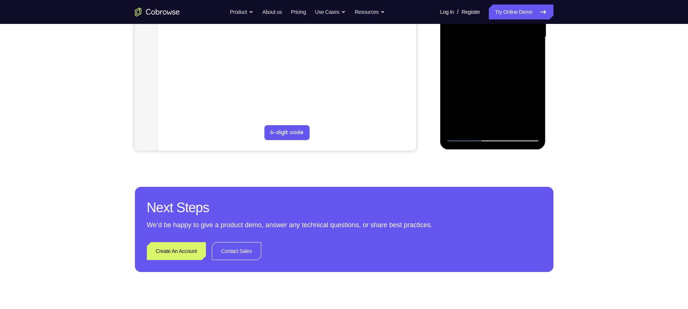
click at [464, 137] on div at bounding box center [493, 36] width 94 height 209
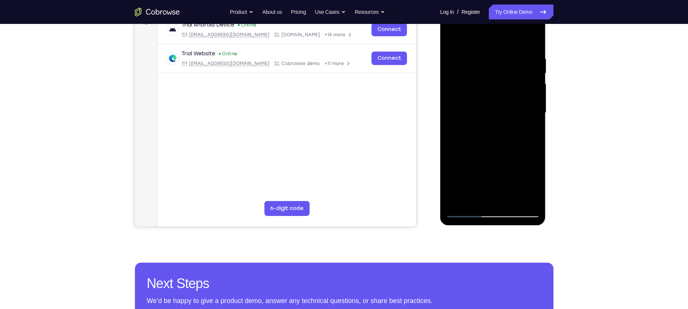
scroll to position [120, 0]
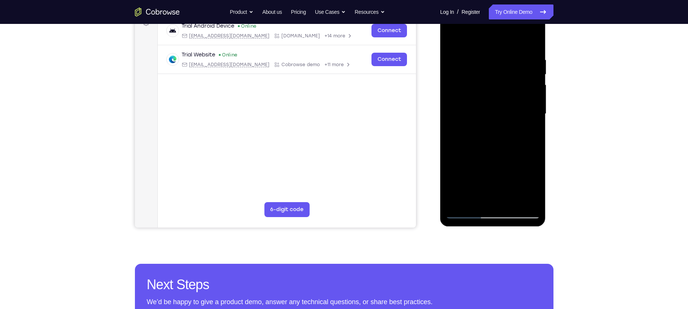
click at [452, 75] on div at bounding box center [493, 113] width 94 height 209
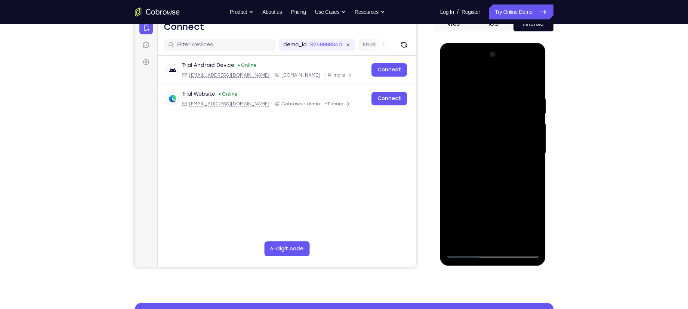
scroll to position [80, 0]
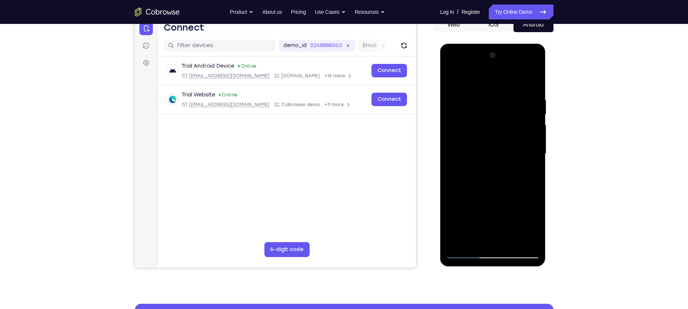
click at [452, 80] on div at bounding box center [493, 153] width 94 height 209
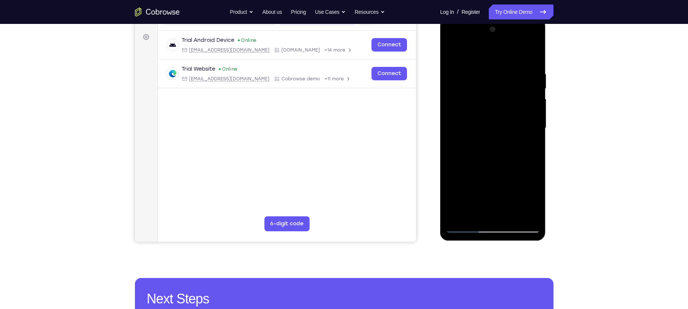
click at [452, 80] on div at bounding box center [493, 128] width 94 height 209
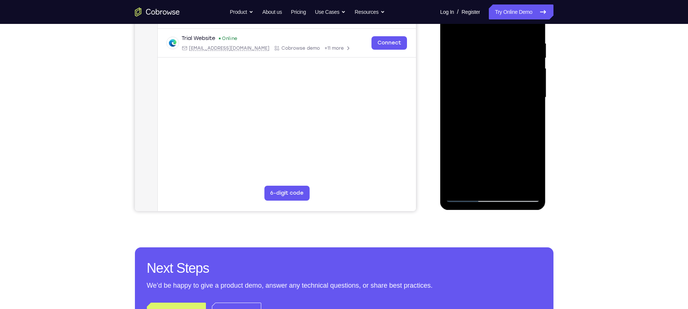
scroll to position [137, 0]
click at [458, 66] on div at bounding box center [493, 97] width 94 height 209
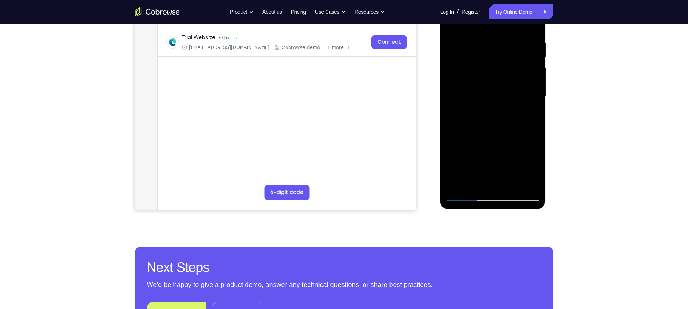
click at [488, 135] on div at bounding box center [493, 96] width 94 height 209
click at [483, 148] on div at bounding box center [493, 96] width 94 height 209
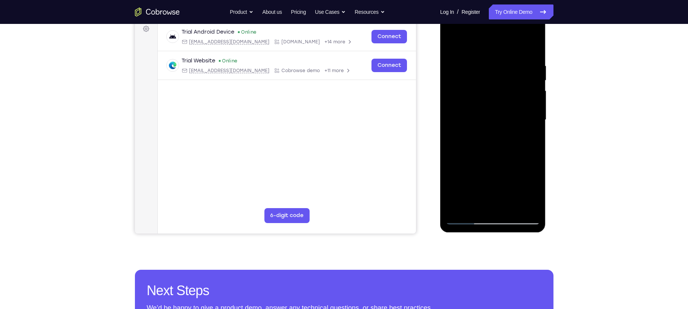
scroll to position [115, 0]
